Goal: Task Accomplishment & Management: Manage account settings

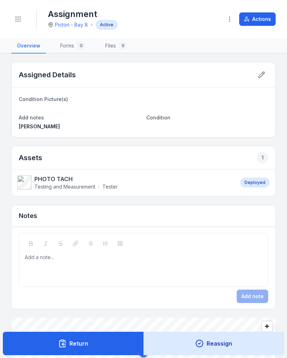
scroll to position [1, 0]
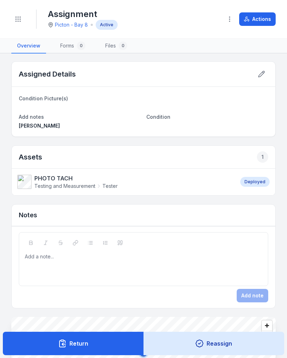
click at [235, 242] on div "Add a note..." at bounding box center [143, 259] width 249 height 54
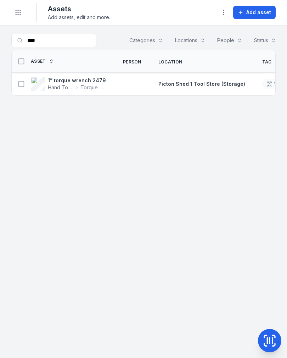
click at [20, 18] on button "Toggle Navigation" at bounding box center [17, 12] width 13 height 13
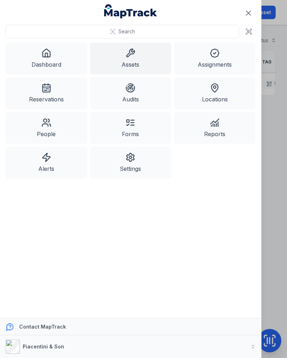
click at [45, 55] on icon at bounding box center [46, 55] width 2 height 4
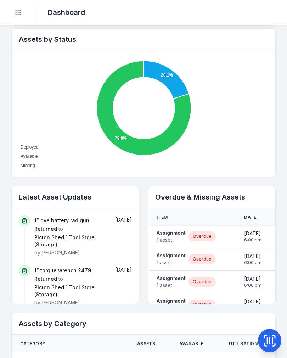
scroll to position [241, 0]
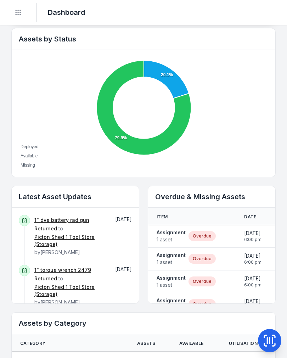
click at [176, 235] on strong "Assignment" at bounding box center [171, 232] width 29 height 7
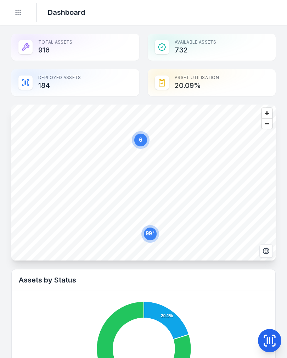
click at [269, 333] on button at bounding box center [269, 340] width 23 height 23
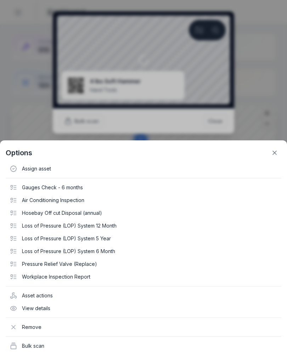
click at [277, 152] on icon at bounding box center [274, 152] width 7 height 7
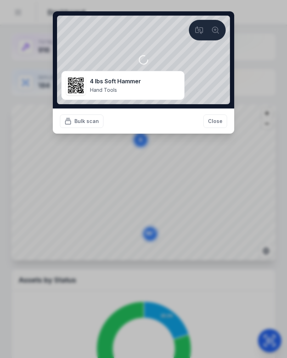
click at [212, 118] on button "Close" at bounding box center [215, 120] width 24 height 13
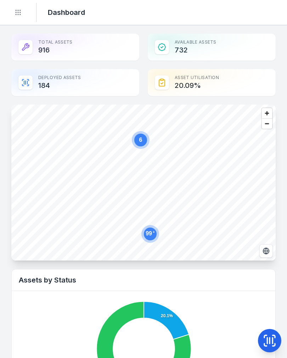
click at [269, 337] on icon at bounding box center [270, 340] width 14 height 14
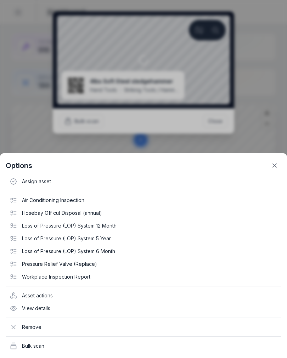
click at [277, 165] on icon at bounding box center [274, 165] width 7 height 7
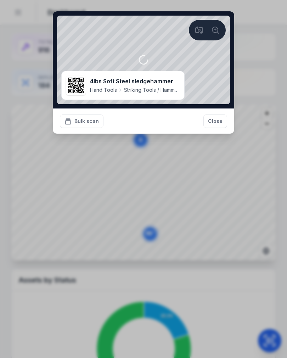
click at [215, 119] on button "Close" at bounding box center [215, 120] width 24 height 13
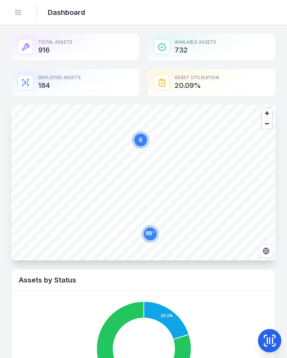
click at [273, 334] on icon at bounding box center [270, 340] width 14 height 14
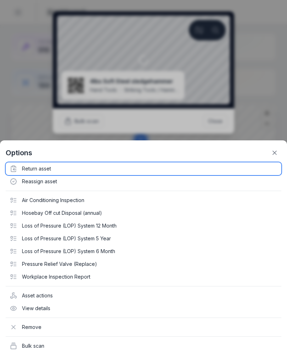
click at [36, 169] on div "Return asset" at bounding box center [144, 168] width 276 height 13
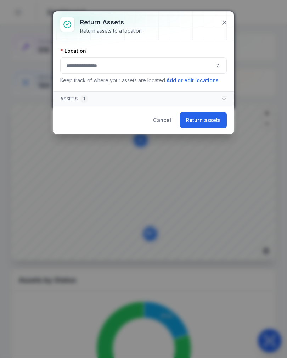
click at [193, 68] on button "button" at bounding box center [143, 65] width 167 height 16
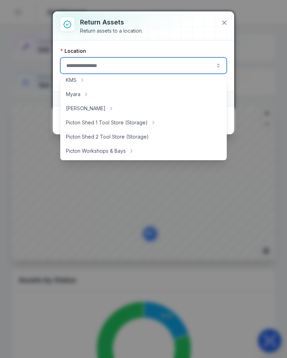
scroll to position [105, 0]
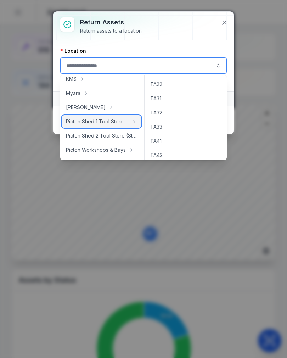
click at [119, 121] on span "Picton Shed 1 Tool Store (Storage)" at bounding box center [97, 121] width 63 height 7
type input "**********"
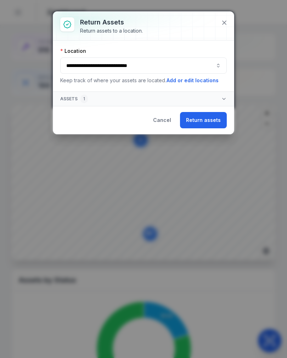
click at [213, 116] on button "Return assets" at bounding box center [203, 120] width 47 height 16
